Goal: Transaction & Acquisition: Subscribe to service/newsletter

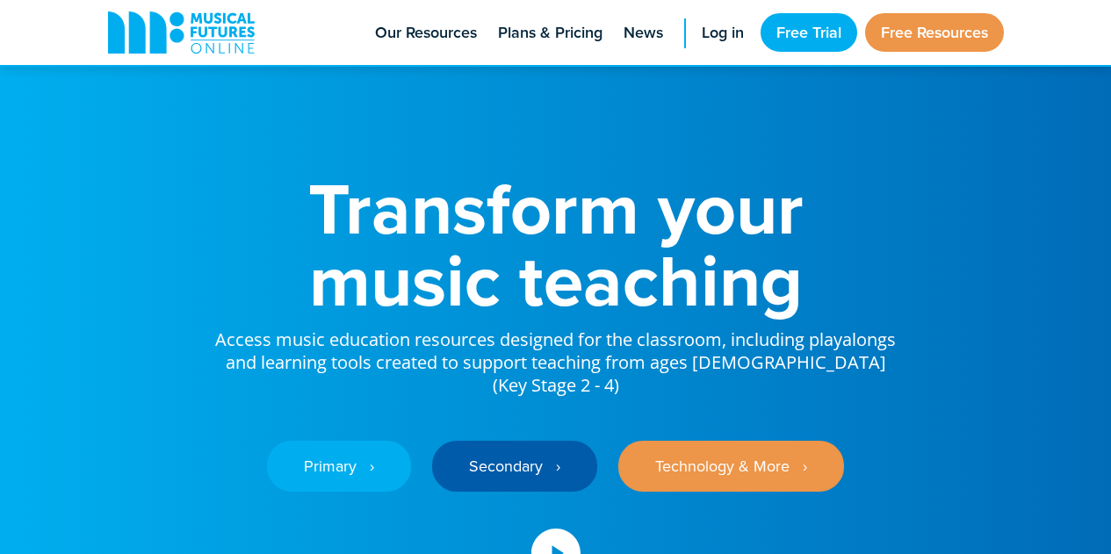
scroll to position [170, 0]
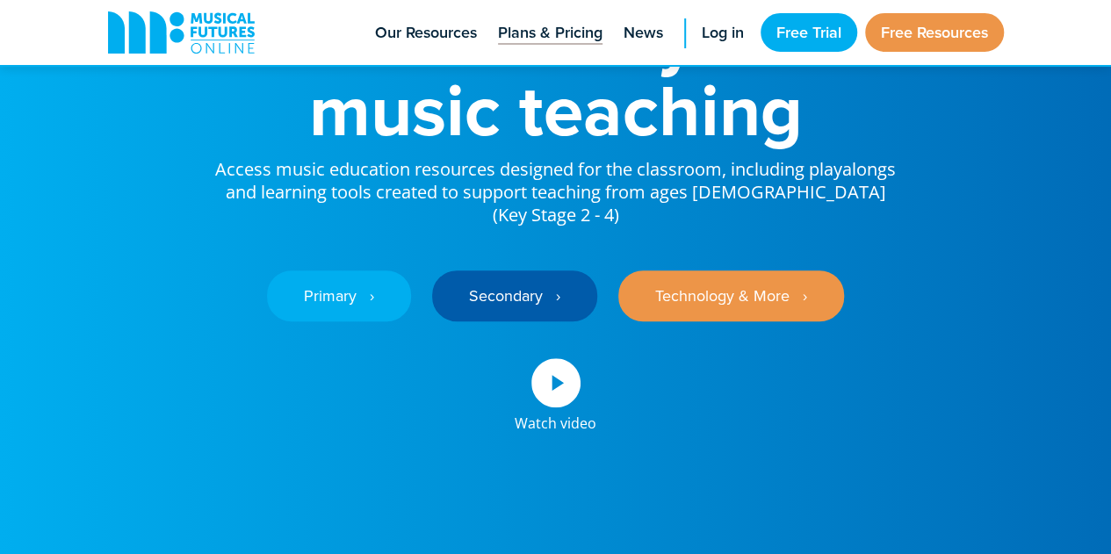
click at [581, 16] on link "Plans & Pricing" at bounding box center [550, 32] width 122 height 65
click at [578, 25] on span "Plans & Pricing" at bounding box center [550, 33] width 105 height 24
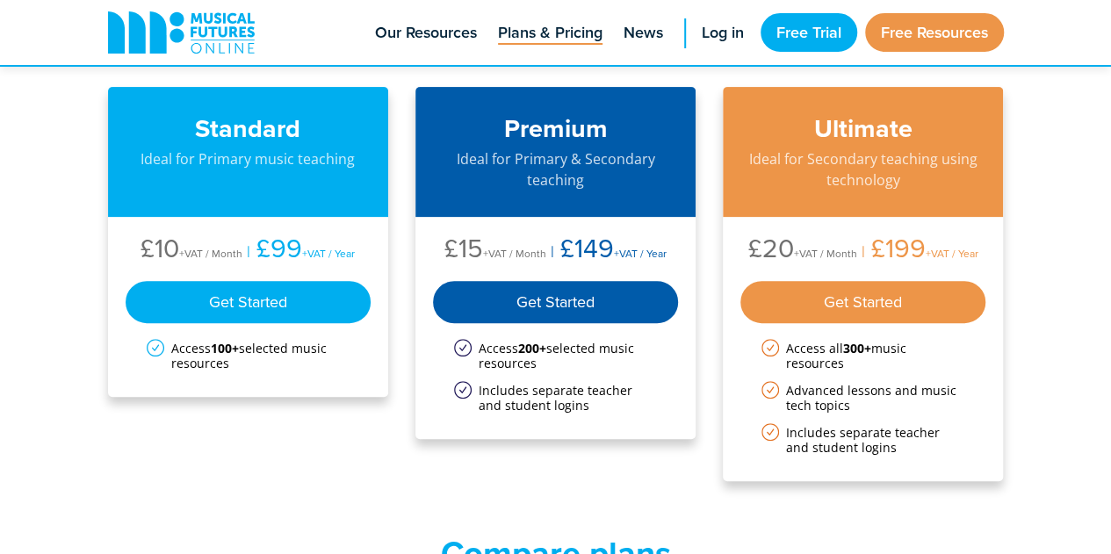
scroll to position [190, 0]
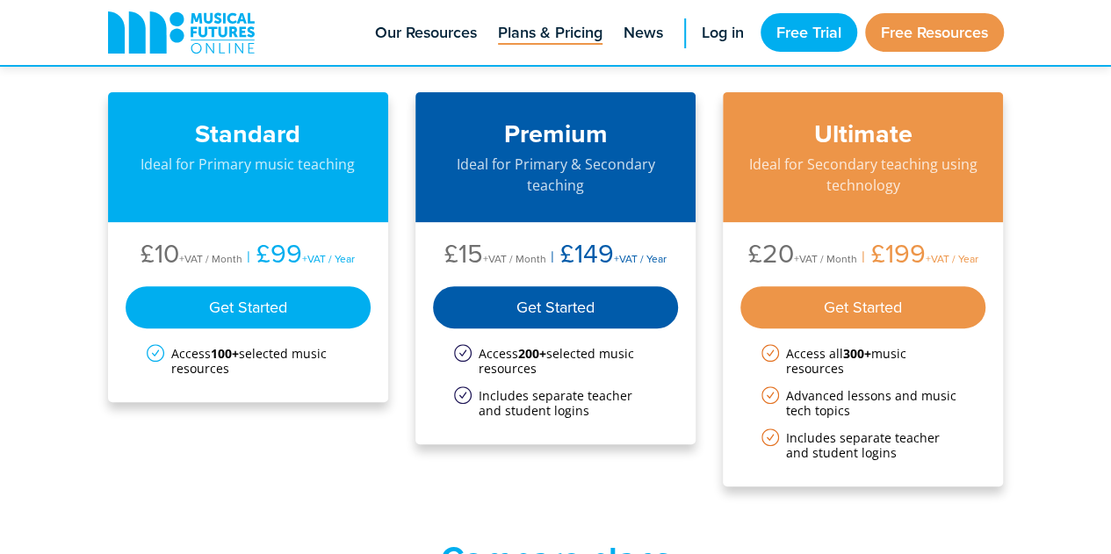
drag, startPoint x: 1123, startPoint y: 62, endPoint x: 1121, endPoint y: 89, distance: 26.5
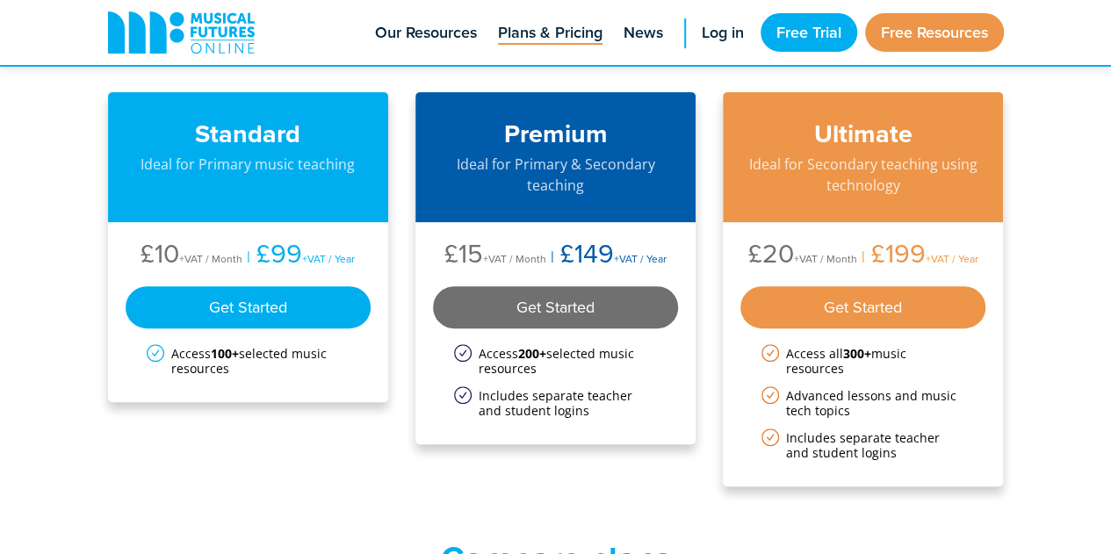
click at [583, 310] on div "Get Started" at bounding box center [556, 307] width 246 height 42
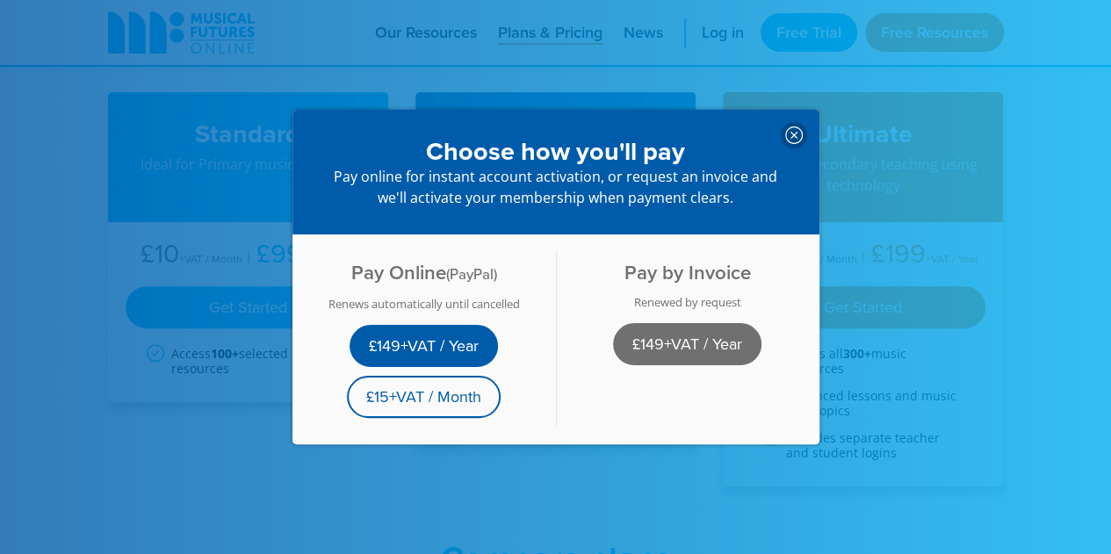
click at [711, 344] on link "£149+VAT / Year" at bounding box center [687, 344] width 148 height 42
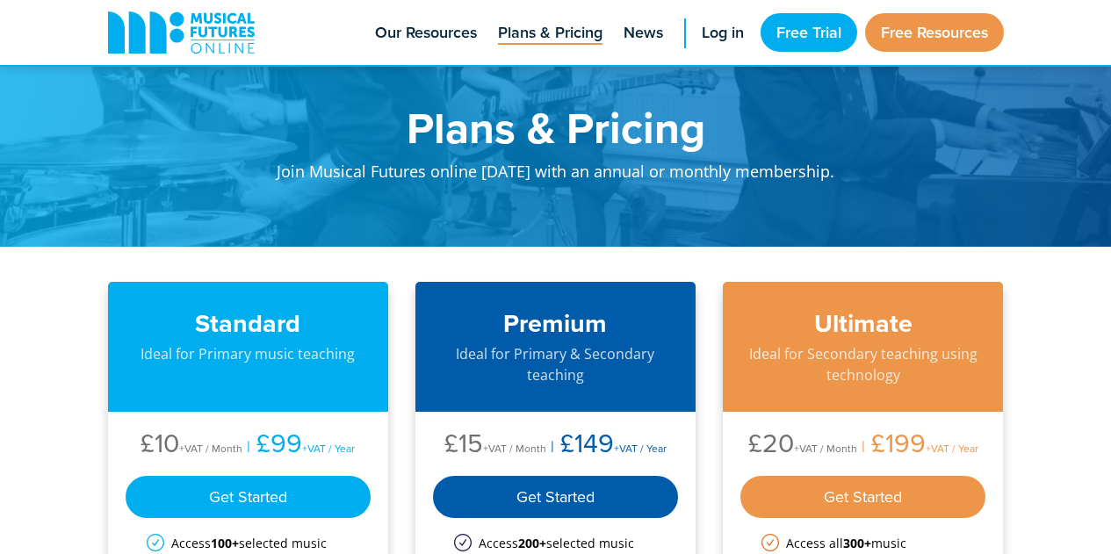
scroll to position [190, 0]
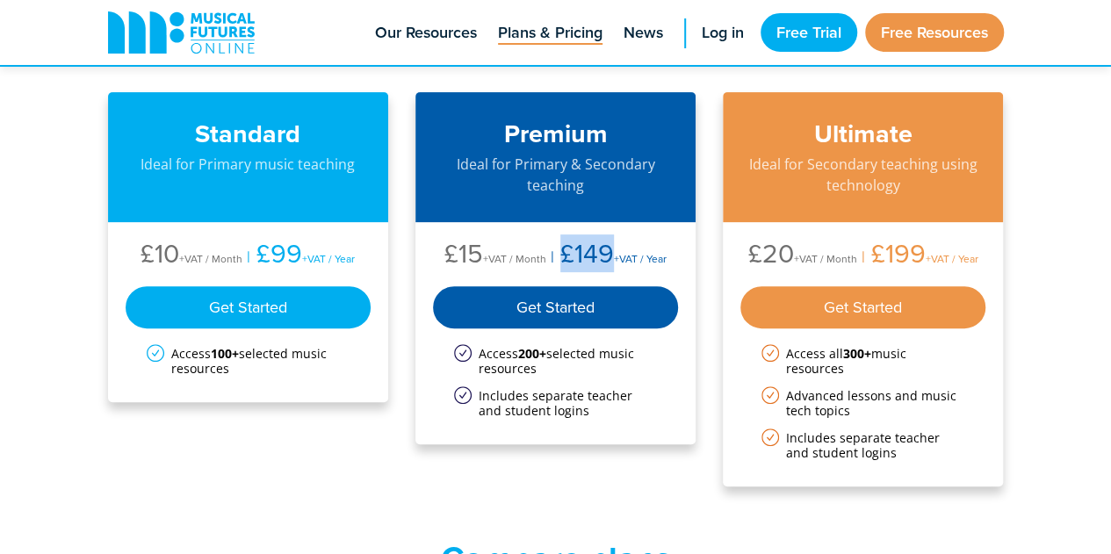
drag, startPoint x: 560, startPoint y: 255, endPoint x: 608, endPoint y: 252, distance: 47.5
click at [608, 252] on li "£149 +VAT / Year" at bounding box center [606, 256] width 120 height 32
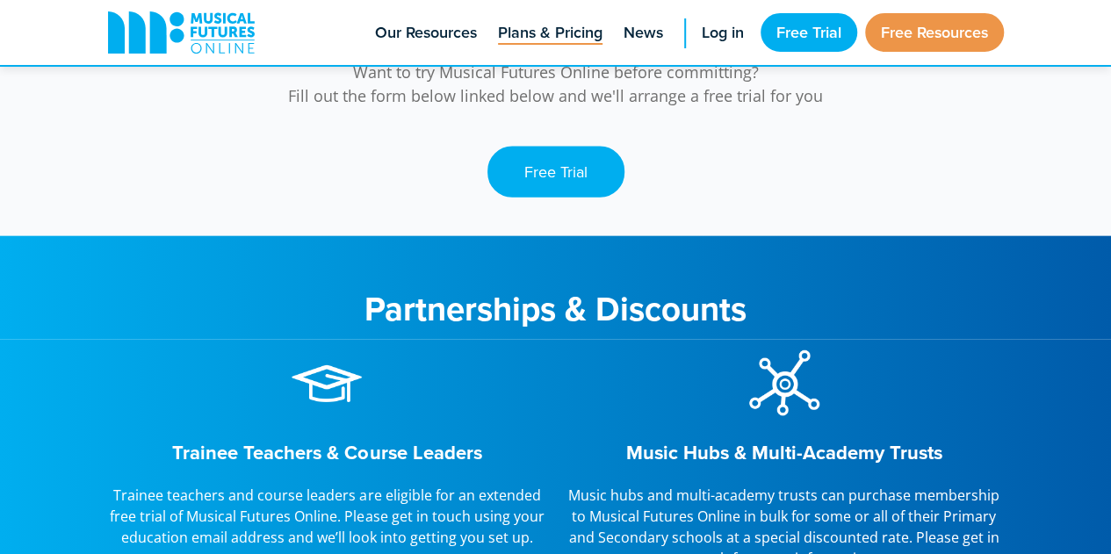
scroll to position [1878, 0]
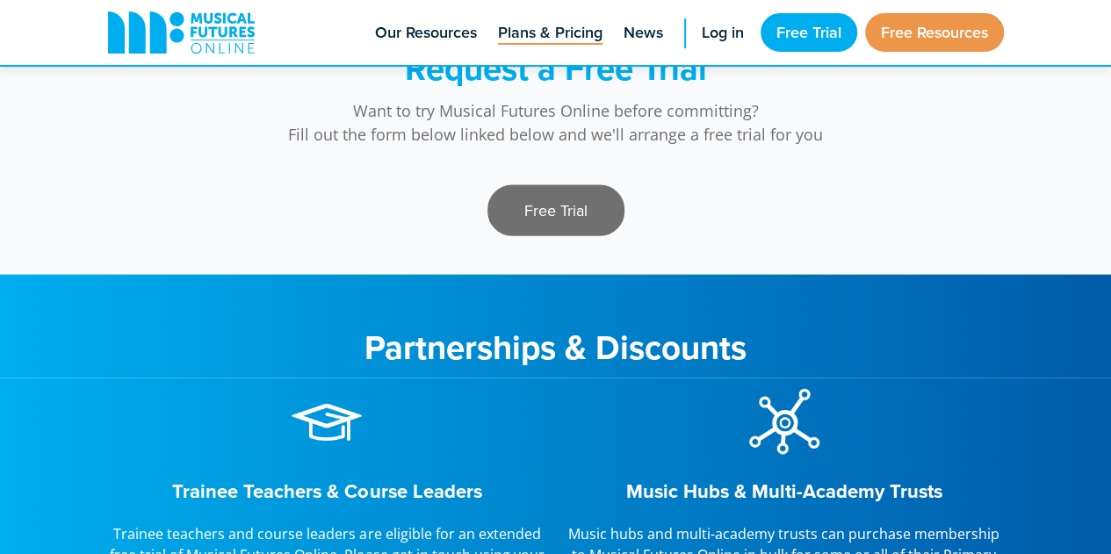
click at [551, 201] on link "Free Trial" at bounding box center [555, 210] width 137 height 51
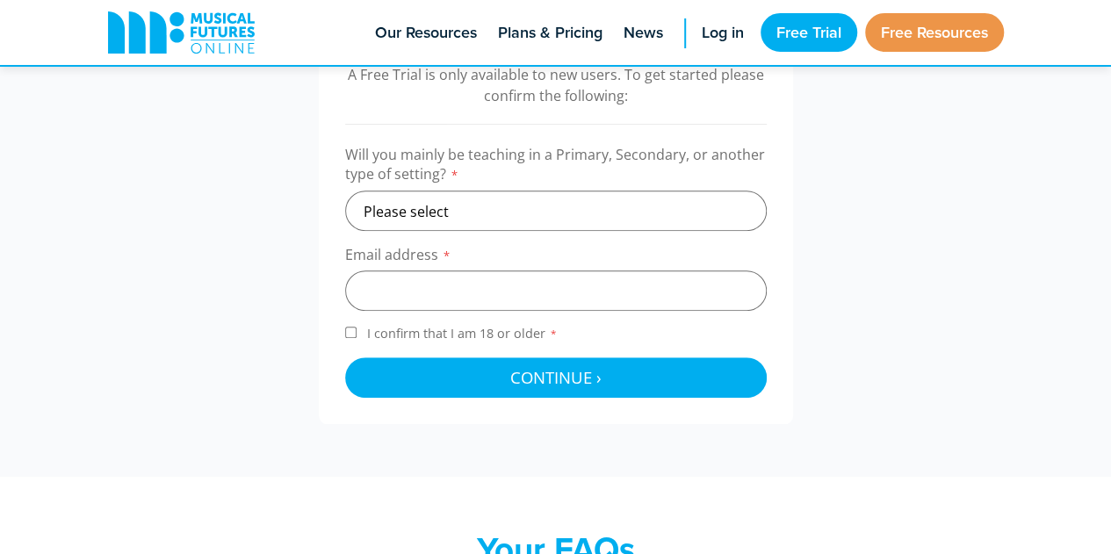
scroll to position [610, 0]
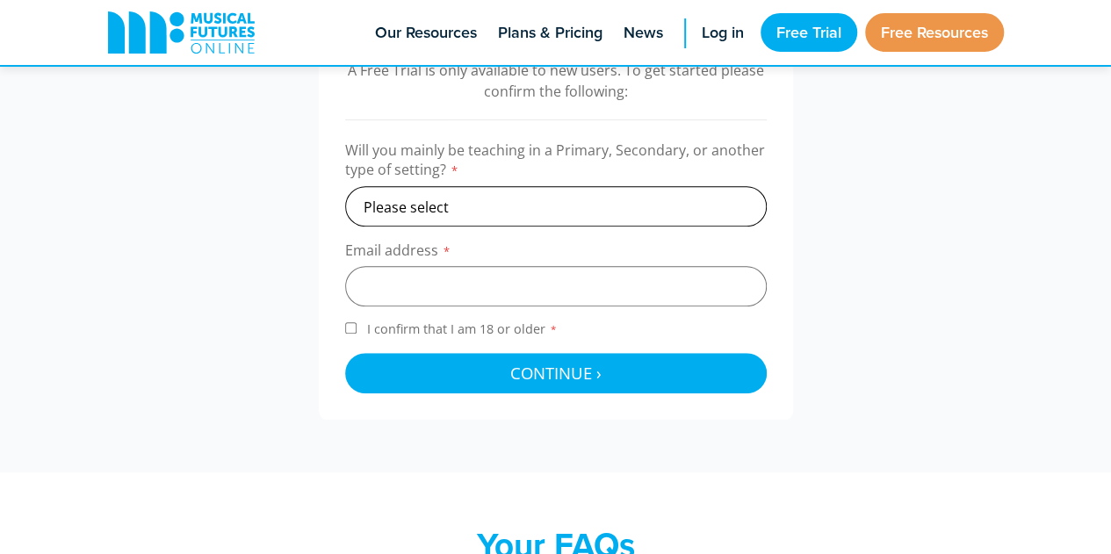
click at [669, 213] on select "Please select Primary Secondary Other" at bounding box center [556, 206] width 422 height 40
select select "primary"
click at [345, 186] on select "Please select Primary Secondary Other" at bounding box center [556, 206] width 422 height 40
click at [442, 283] on input "email" at bounding box center [556, 286] width 422 height 40
type input "murugesu_samarasan@moe.edusg"
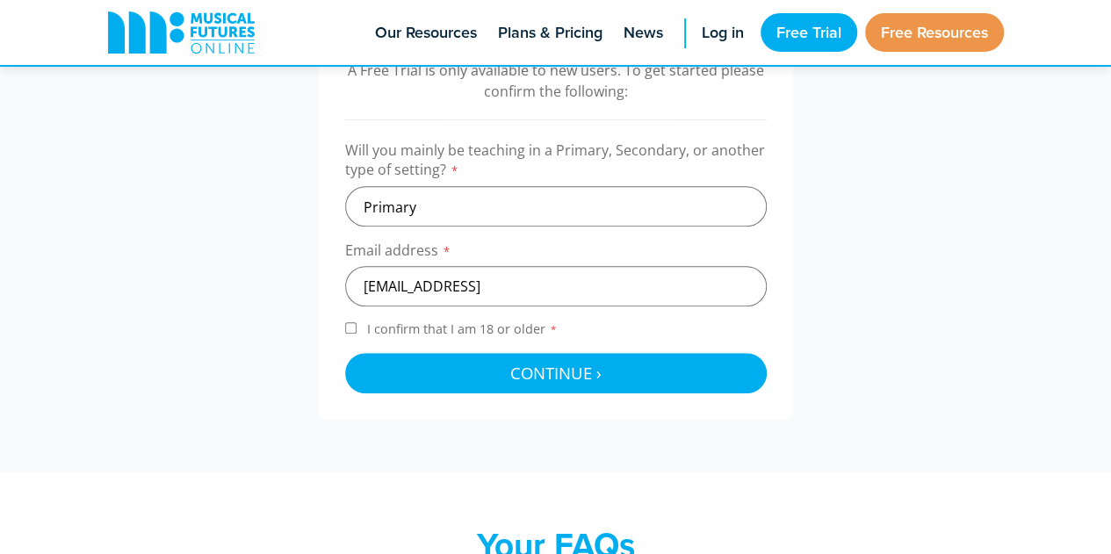
click at [355, 329] on input "I confirm that I am 18 or older *" at bounding box center [350, 327] width 11 height 11
checkbox input "true"
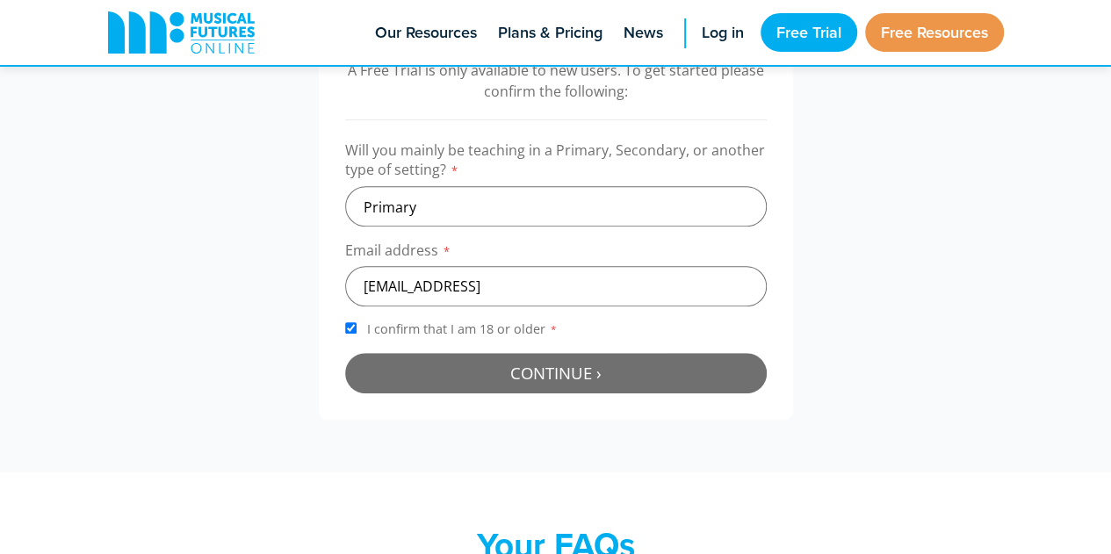
click at [476, 369] on button "Continue › Checking your details..." at bounding box center [556, 373] width 422 height 40
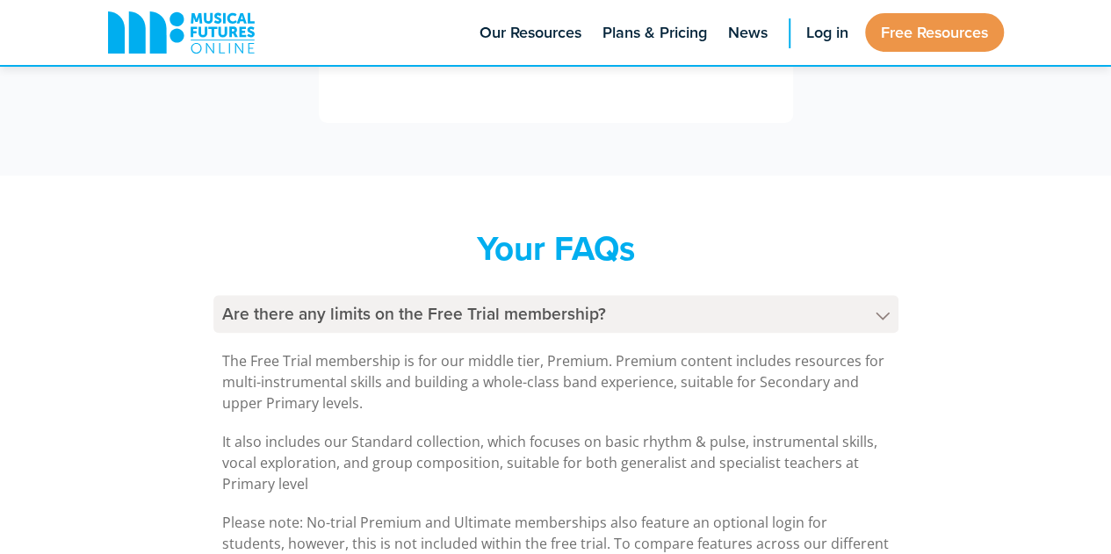
scroll to position [573, 0]
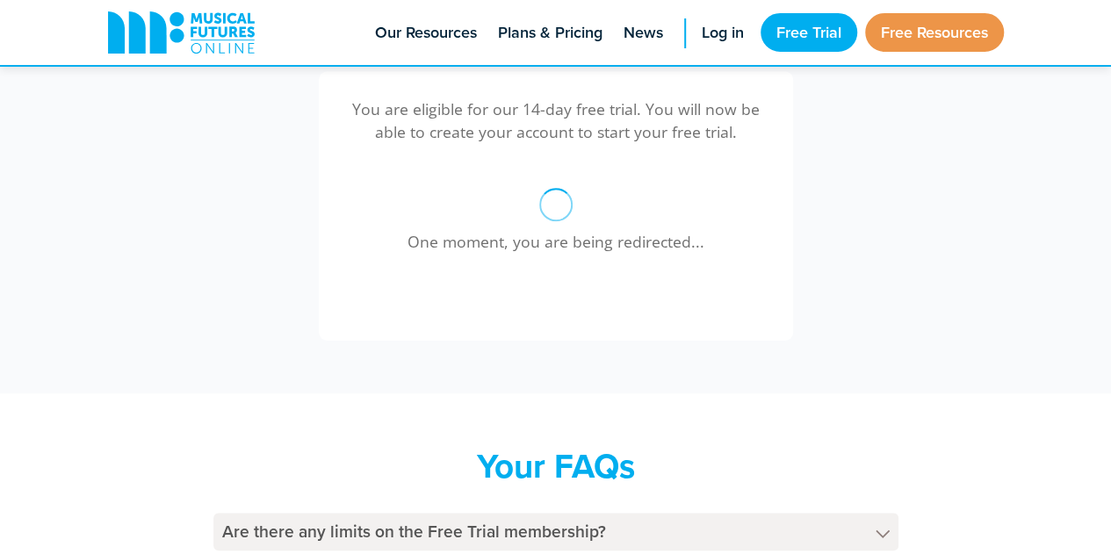
drag, startPoint x: 1117, startPoint y: 403, endPoint x: 1098, endPoint y: 505, distance: 103.7
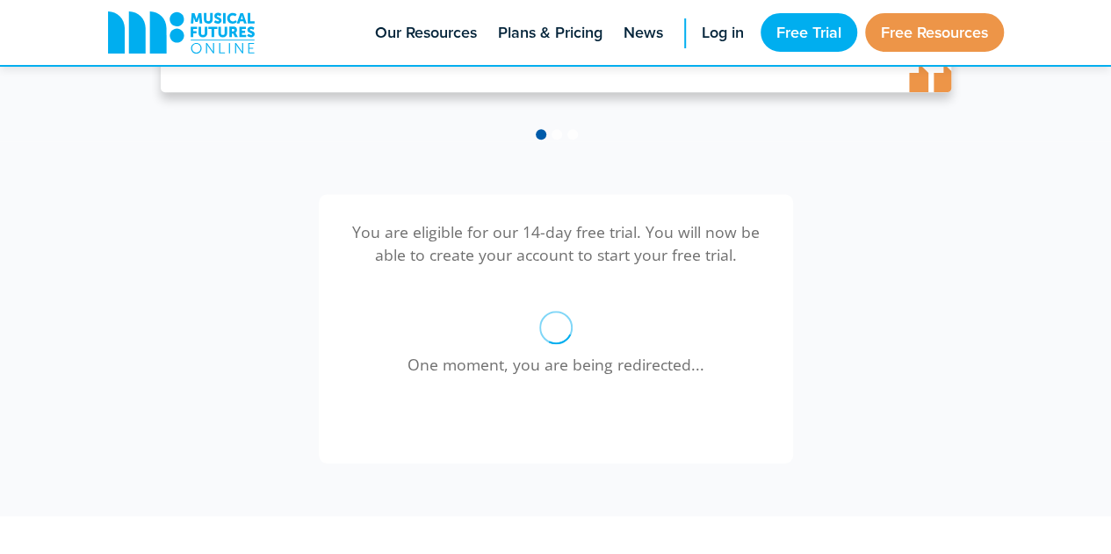
scroll to position [386, 0]
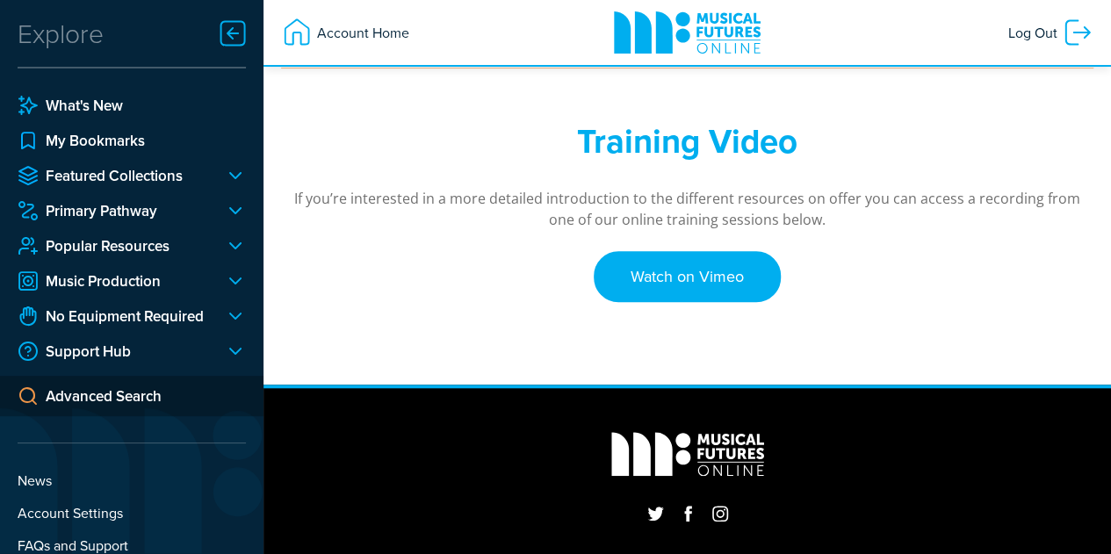
scroll to position [609, 0]
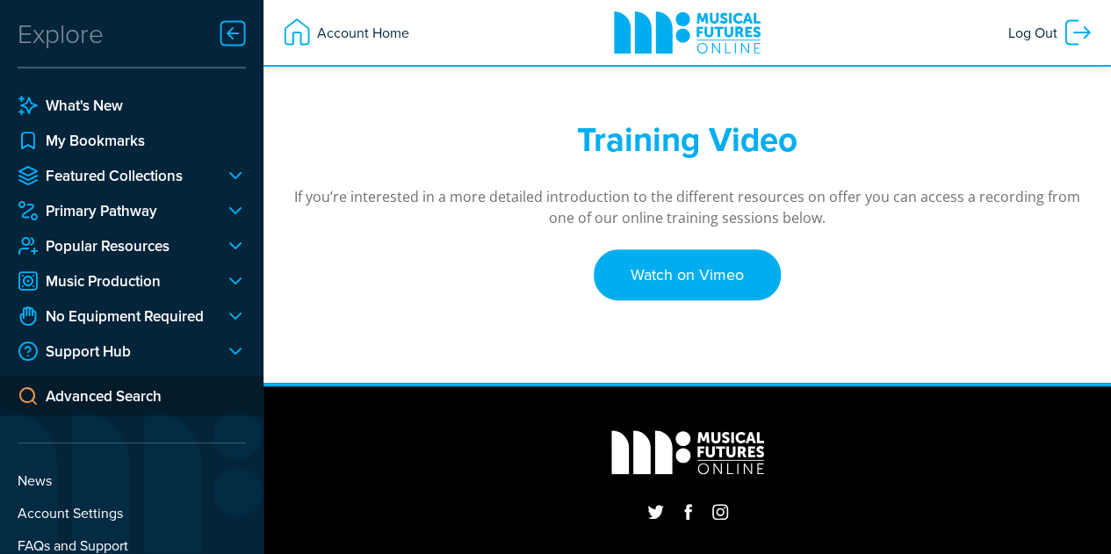
click at [232, 214] on div at bounding box center [228, 210] width 35 height 21
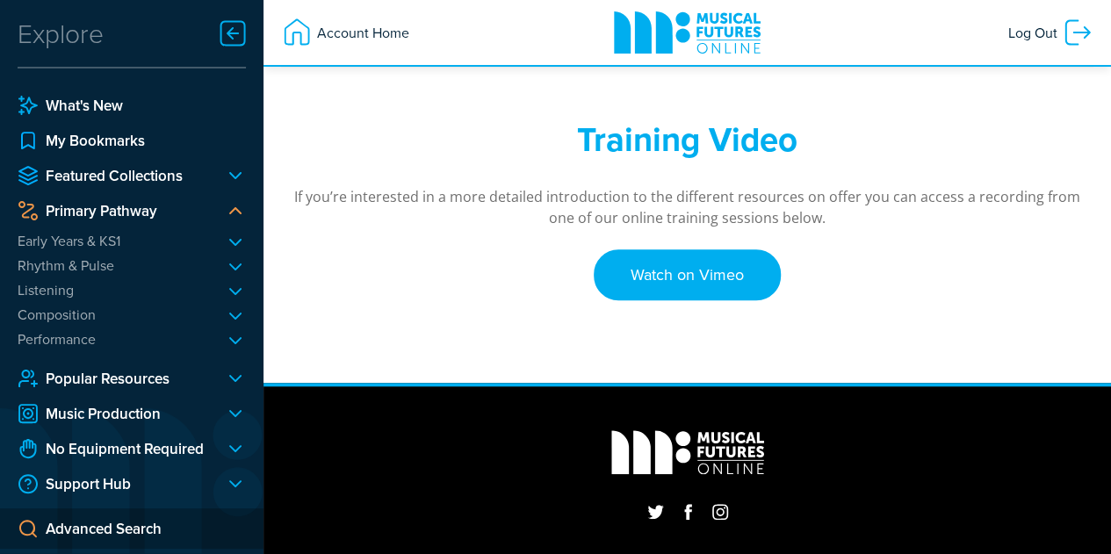
click at [97, 261] on li "Rhythm & Pulse Body Beat Basics Percussion Play Rhythmic Roots Drumming Legends…" at bounding box center [132, 265] width 228 height 18
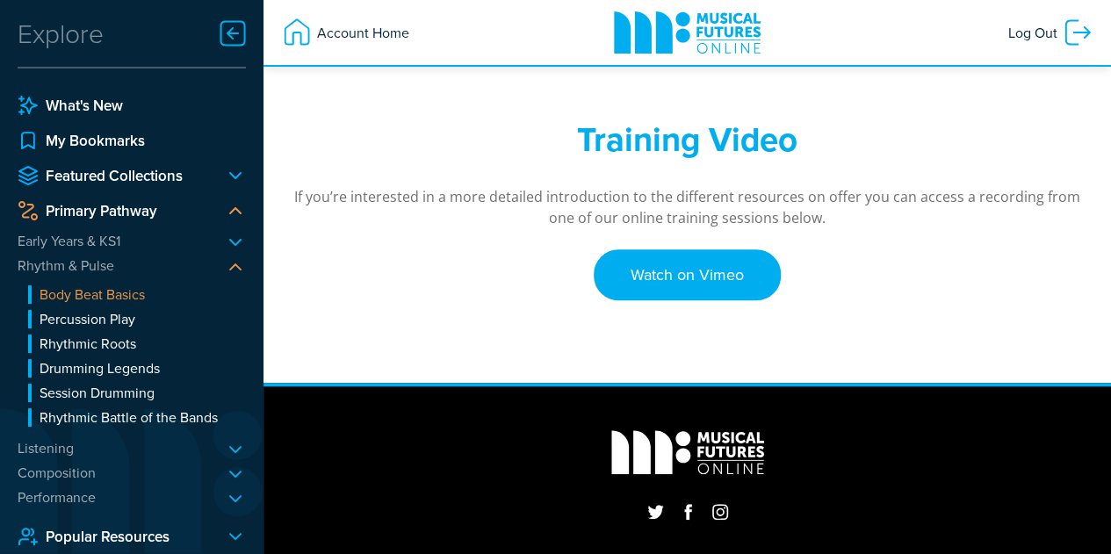
click at [121, 292] on link "Body Beat Basics" at bounding box center [137, 294] width 218 height 18
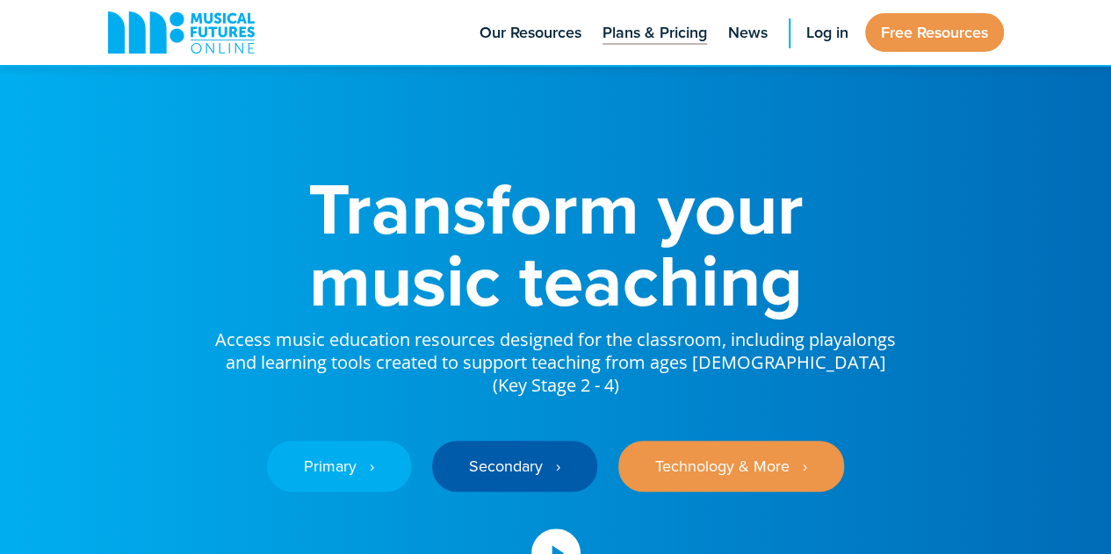
click at [692, 38] on span "Plans & Pricing" at bounding box center [654, 33] width 105 height 24
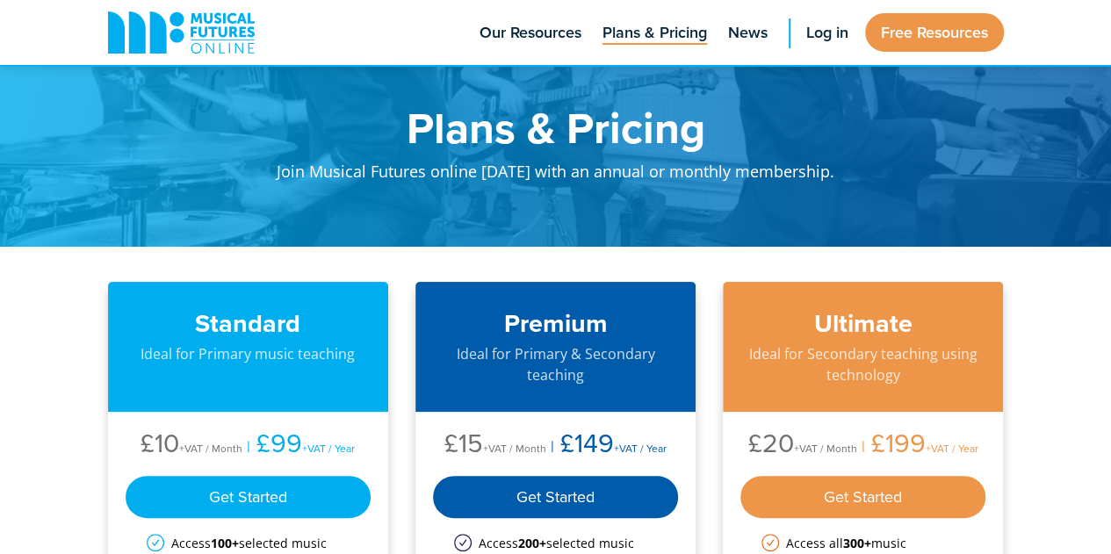
scroll to position [186, 0]
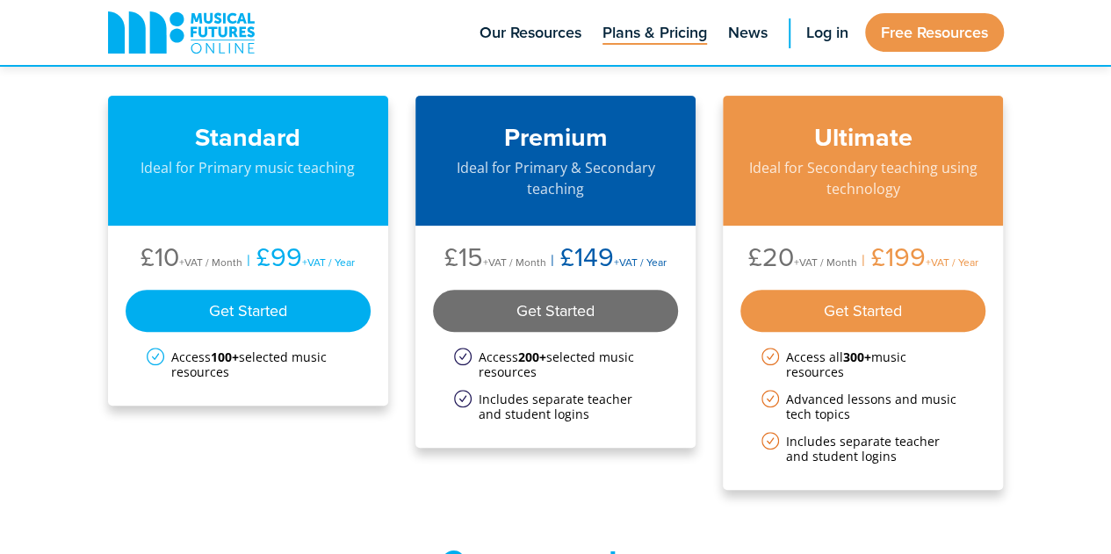
click at [549, 306] on div "Get Started" at bounding box center [556, 311] width 246 height 42
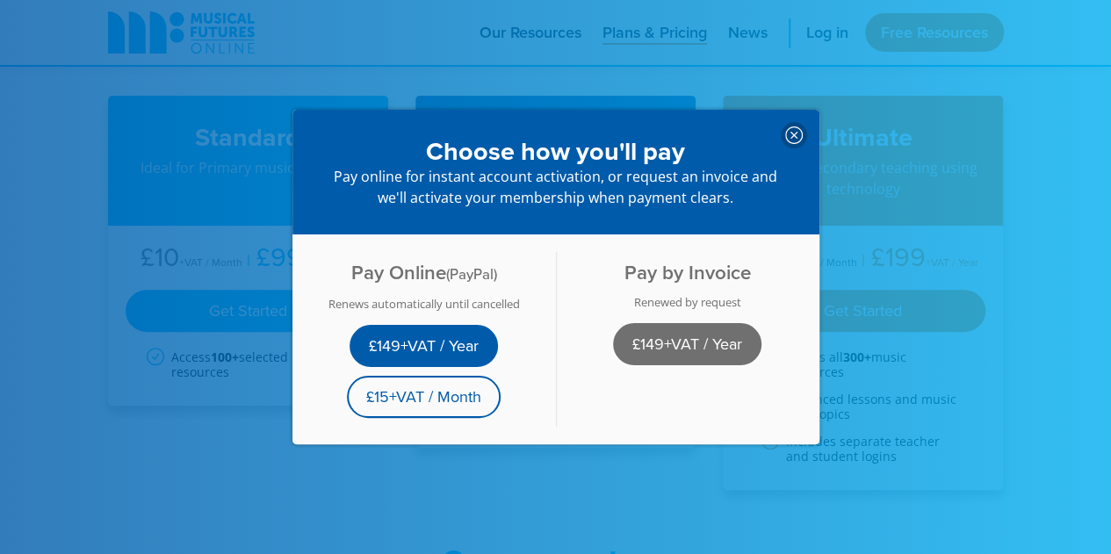
click at [667, 330] on link "£149+VAT / Year" at bounding box center [687, 344] width 148 height 42
